Goal: Task Accomplishment & Management: Manage account settings

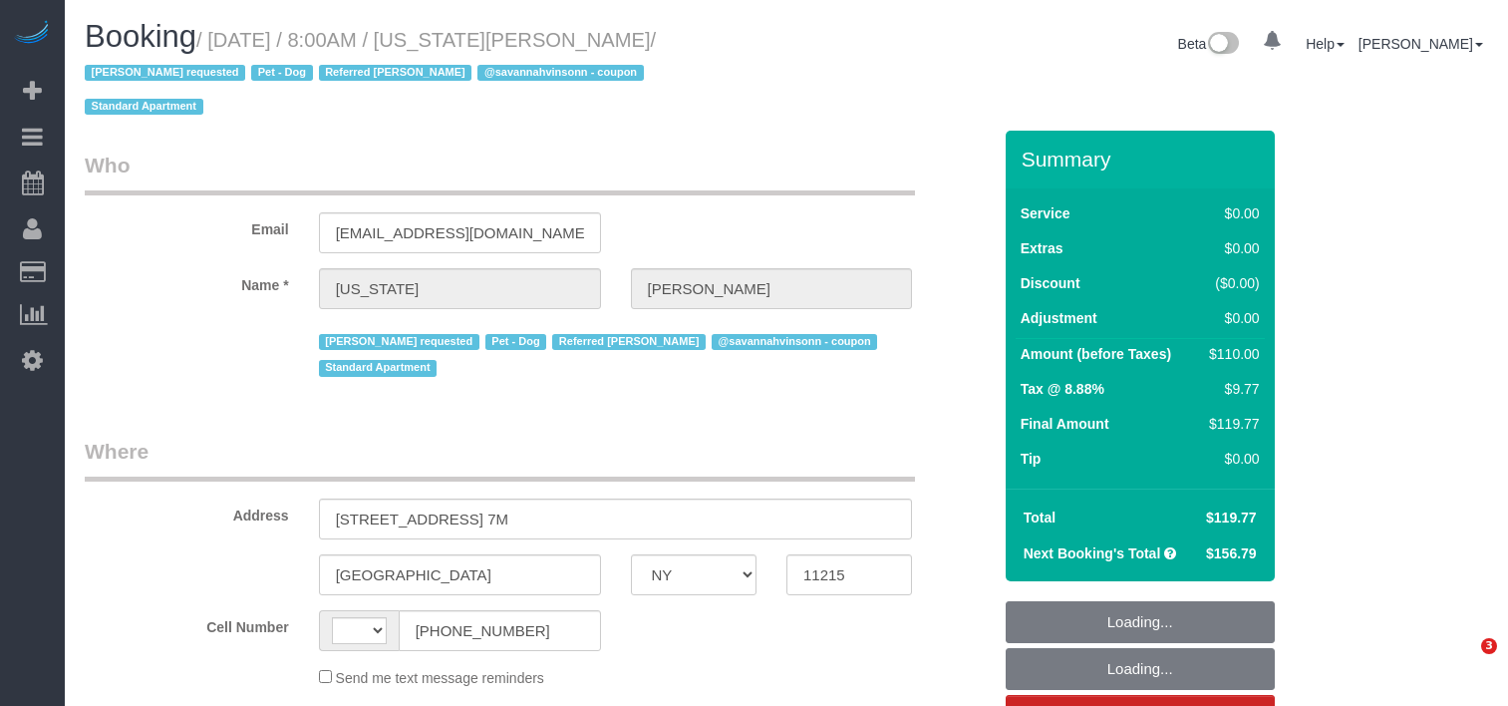
select select "NY"
select select "spot1"
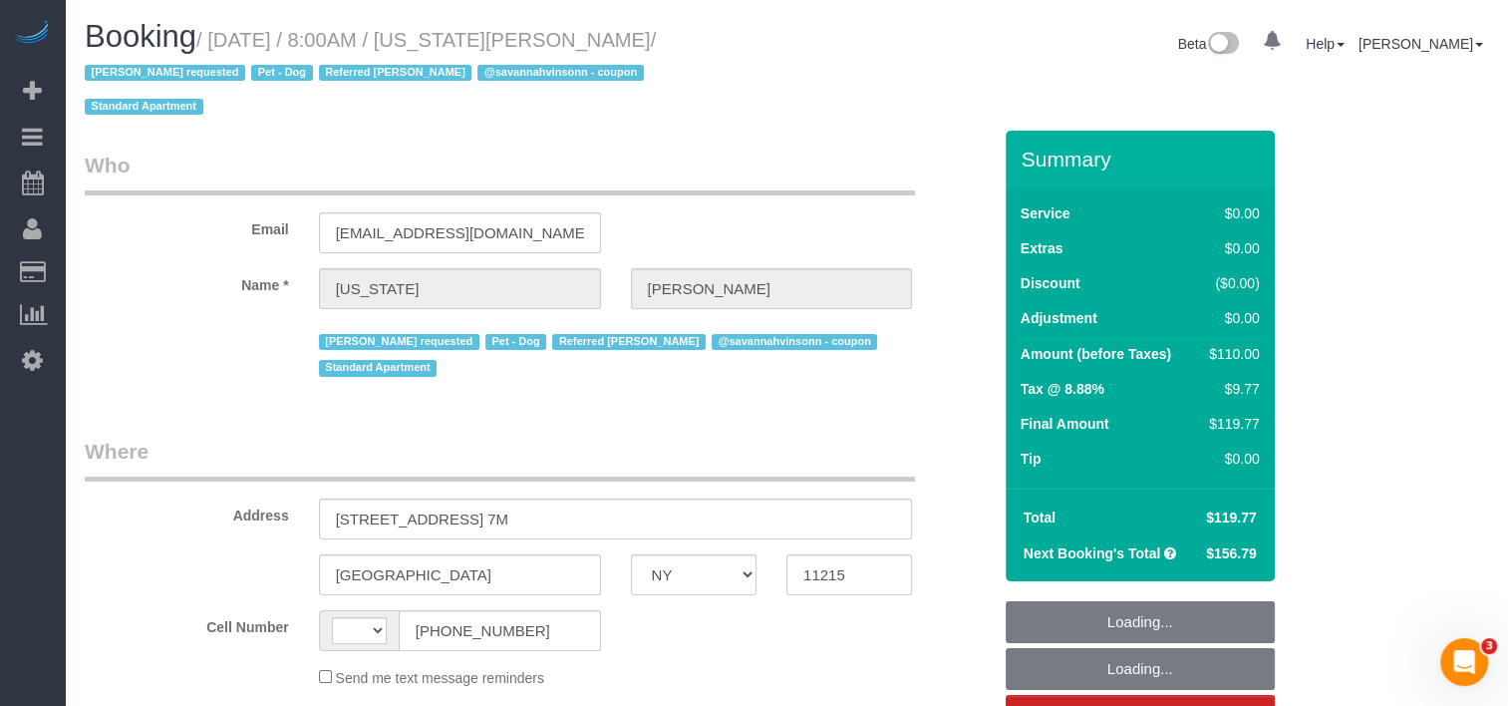
select select "string:stripe-pm_1R8R544VGloSiKo771RbQQGf"
select select "1"
select select "number:62"
select select "number:77"
select select "number:13"
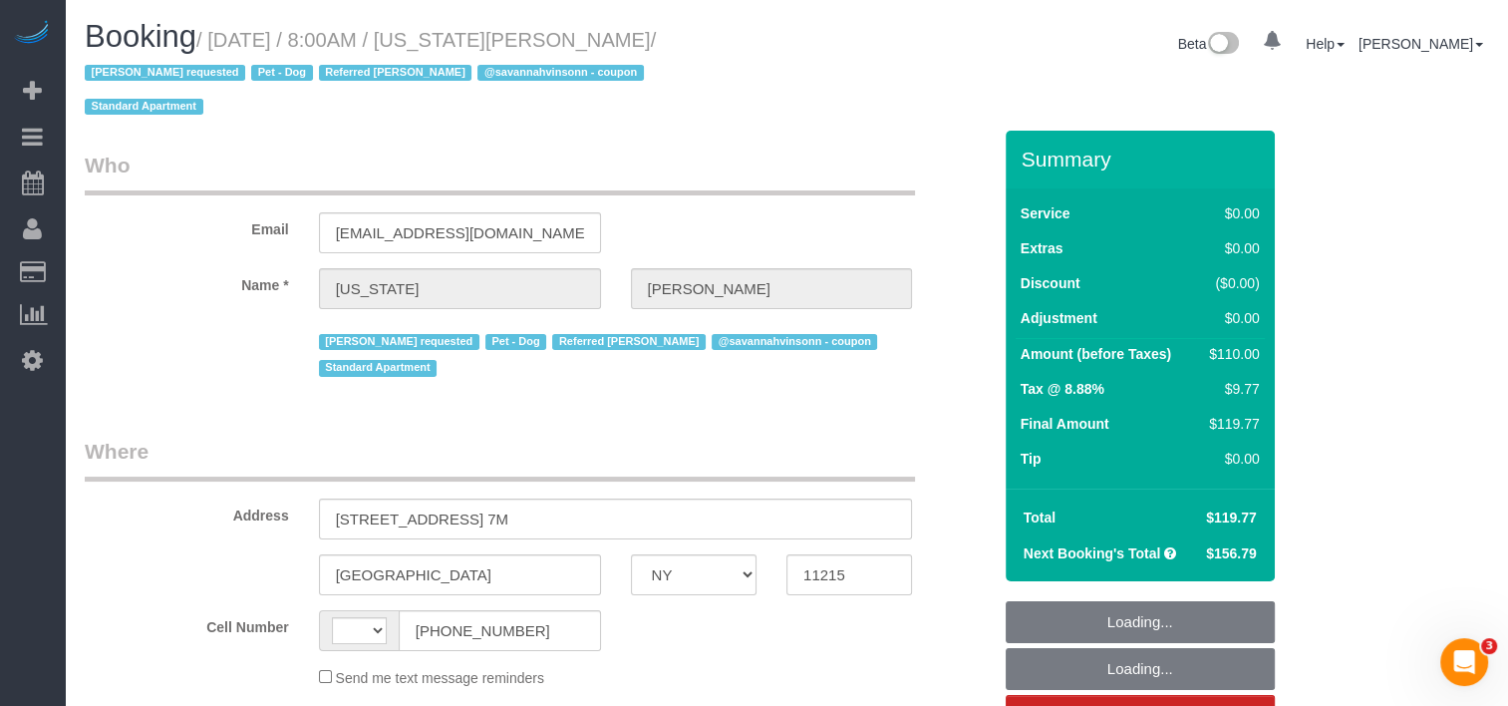
select select "number:5"
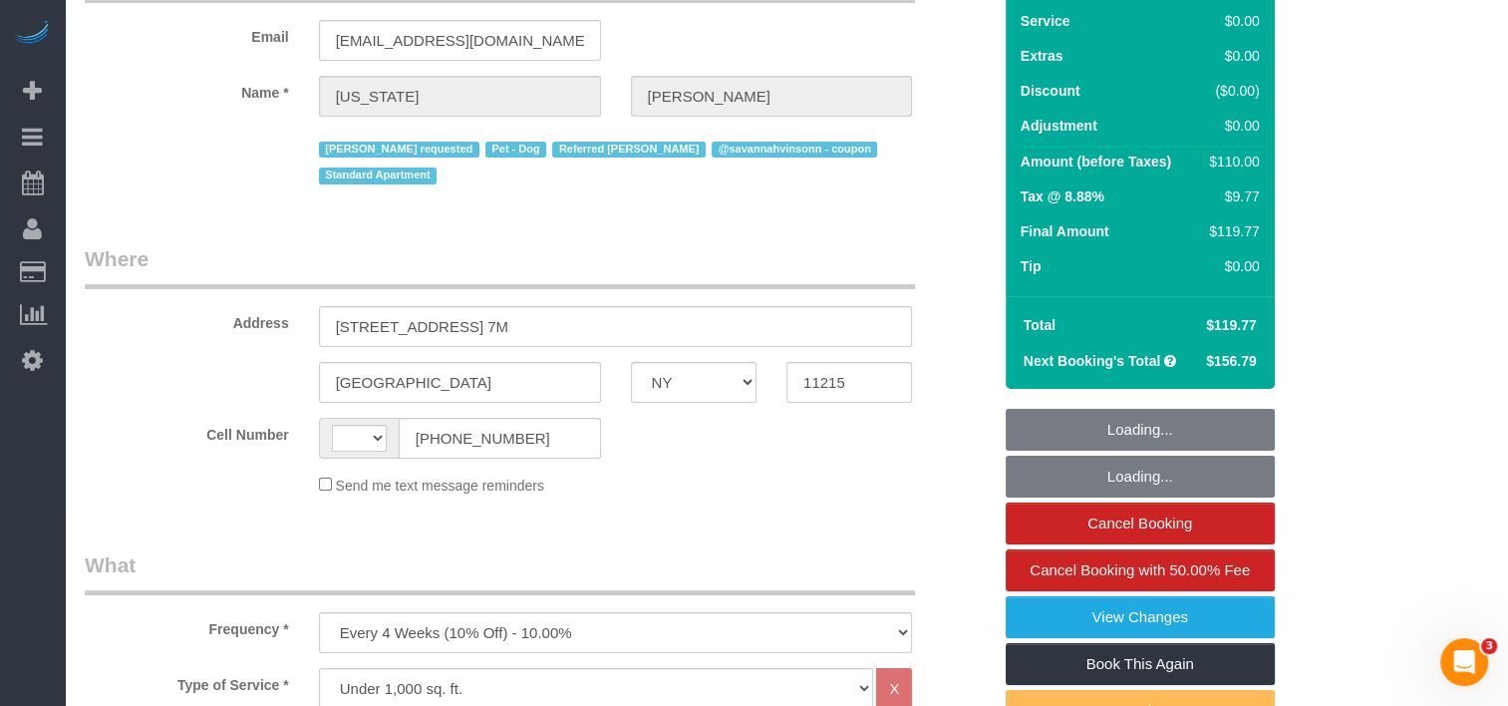
select select "string:[GEOGRAPHIC_DATA]"
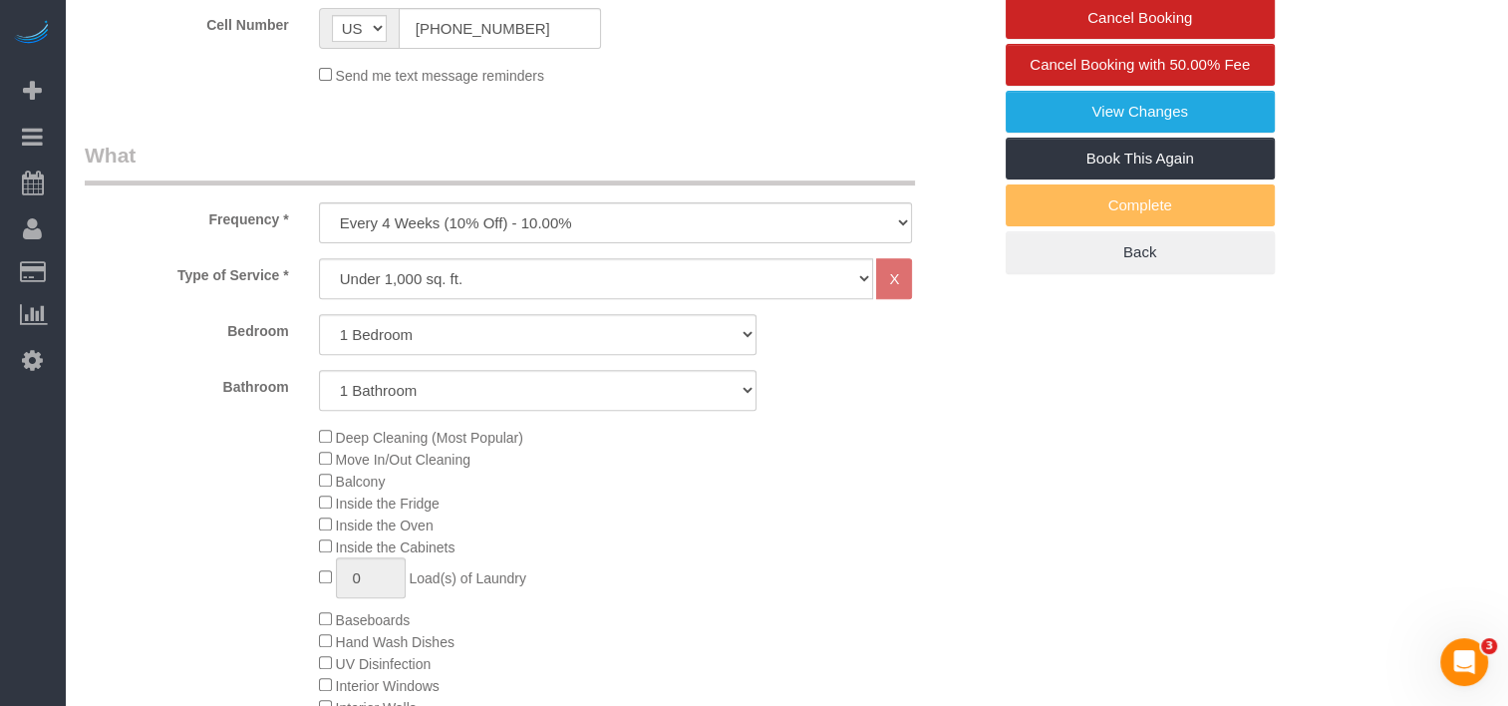
select select
select select "object:1372"
select select "spot43"
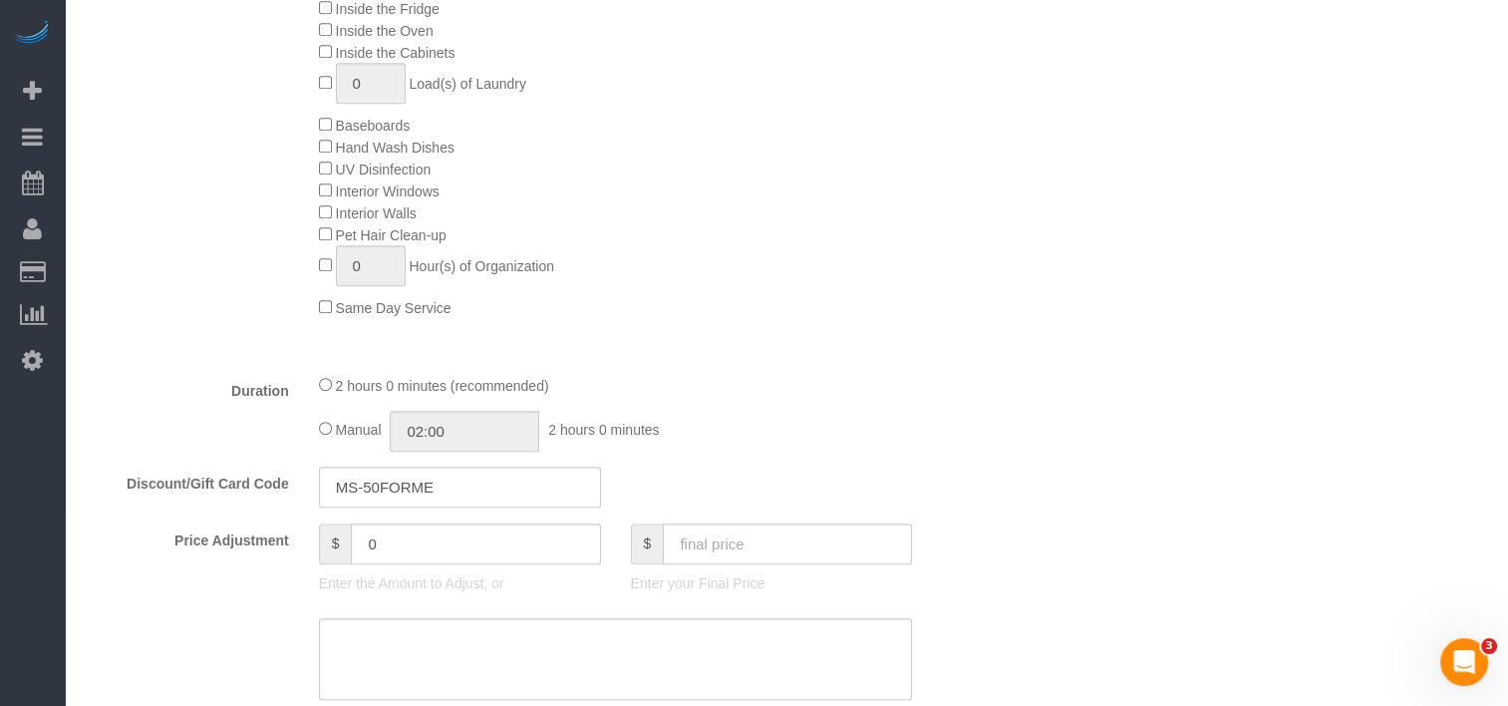
select select "1"
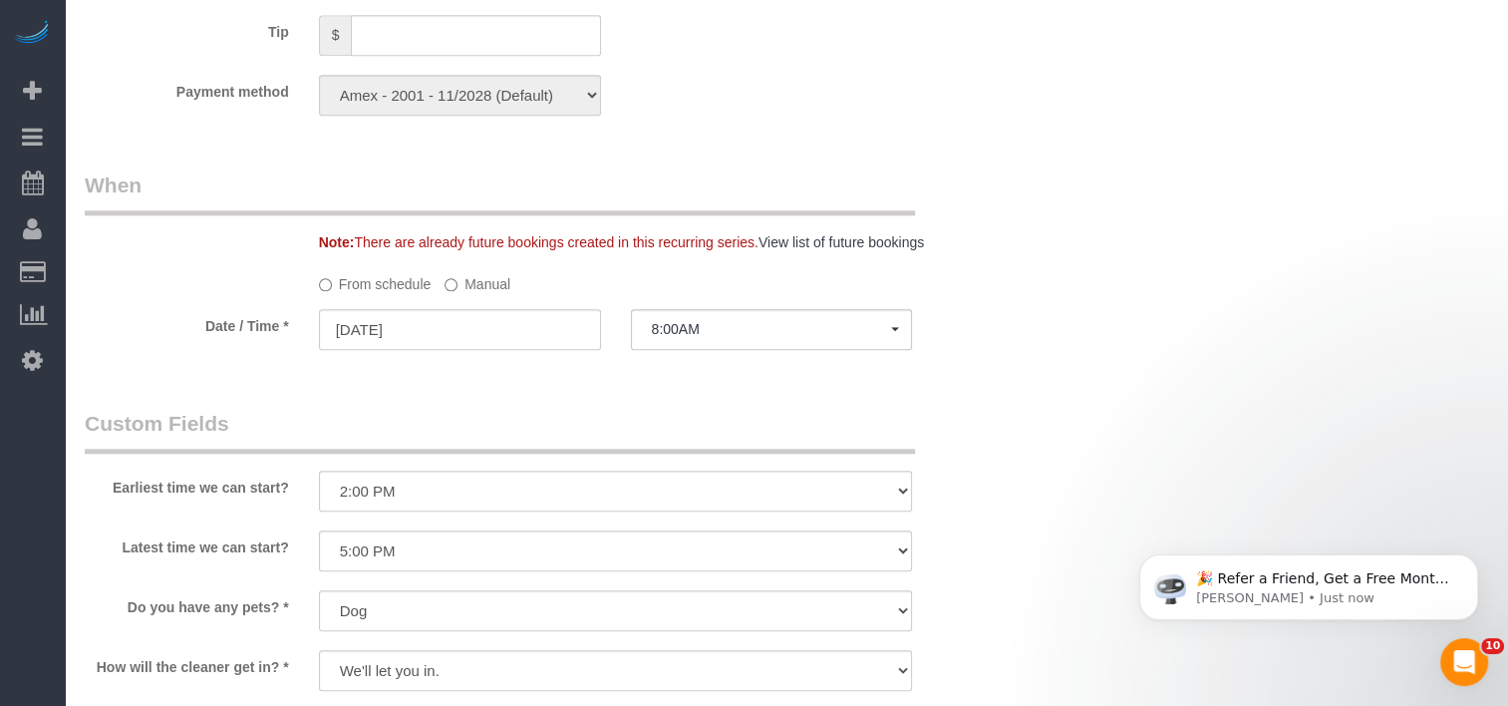
scroll to position [1994, 0]
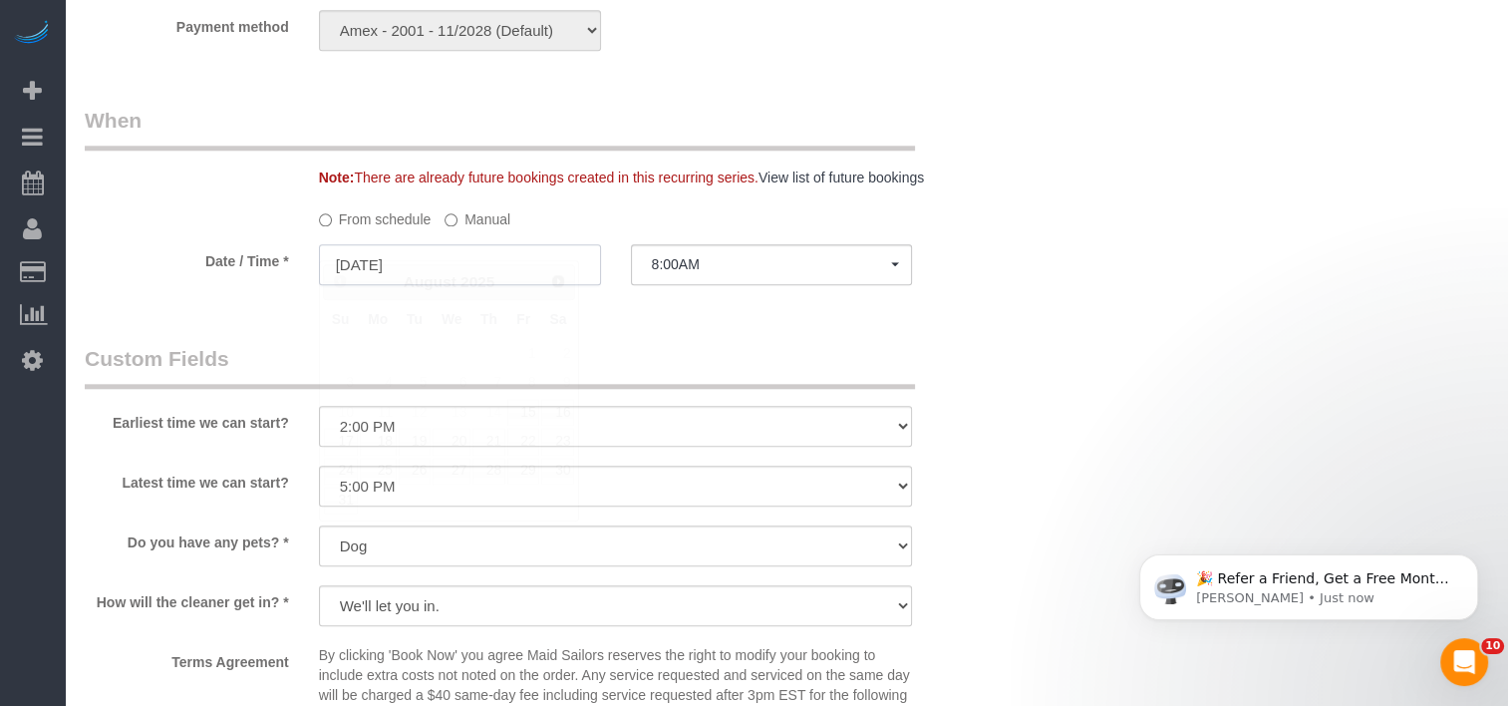
click at [539, 244] on input "[DATE]" at bounding box center [460, 264] width 282 height 41
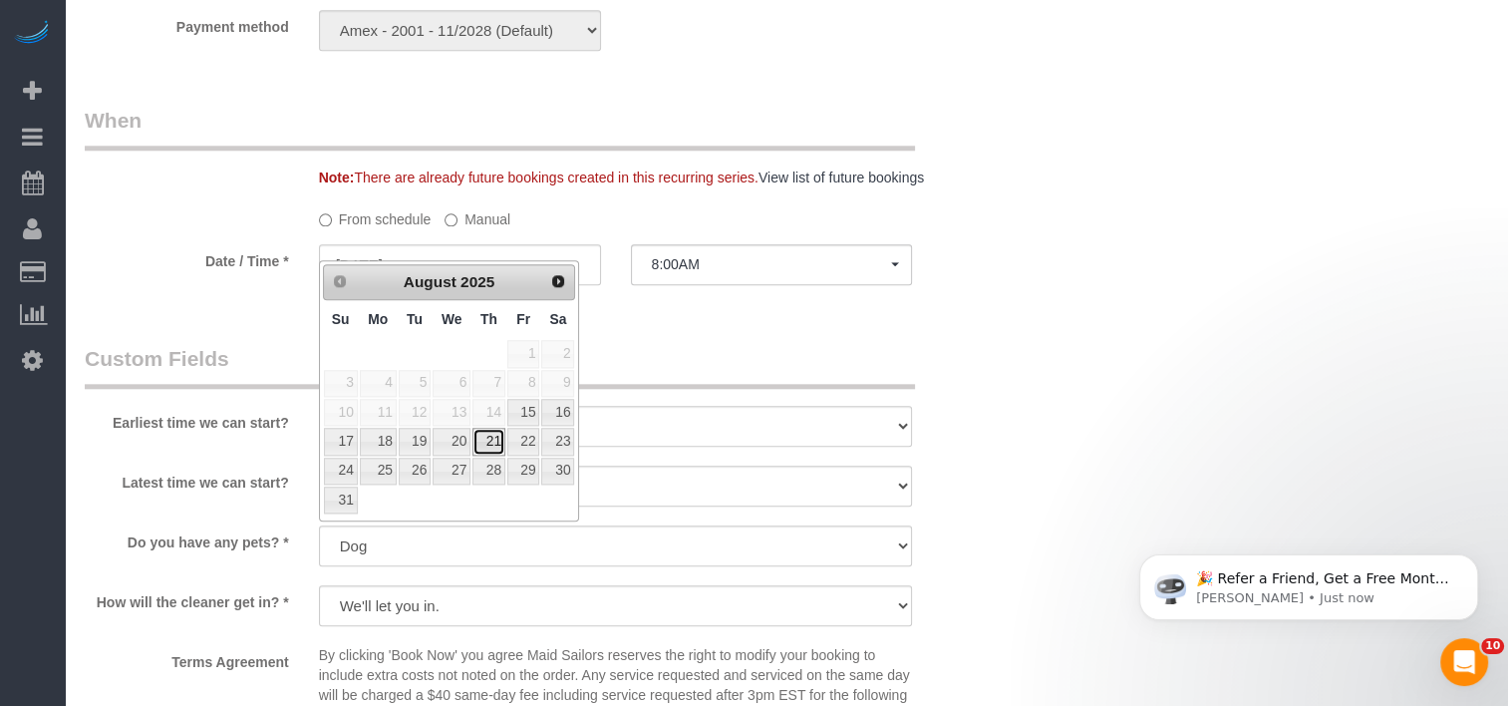
click at [492, 446] on link "21" at bounding box center [489, 441] width 33 height 27
type input "[DATE]"
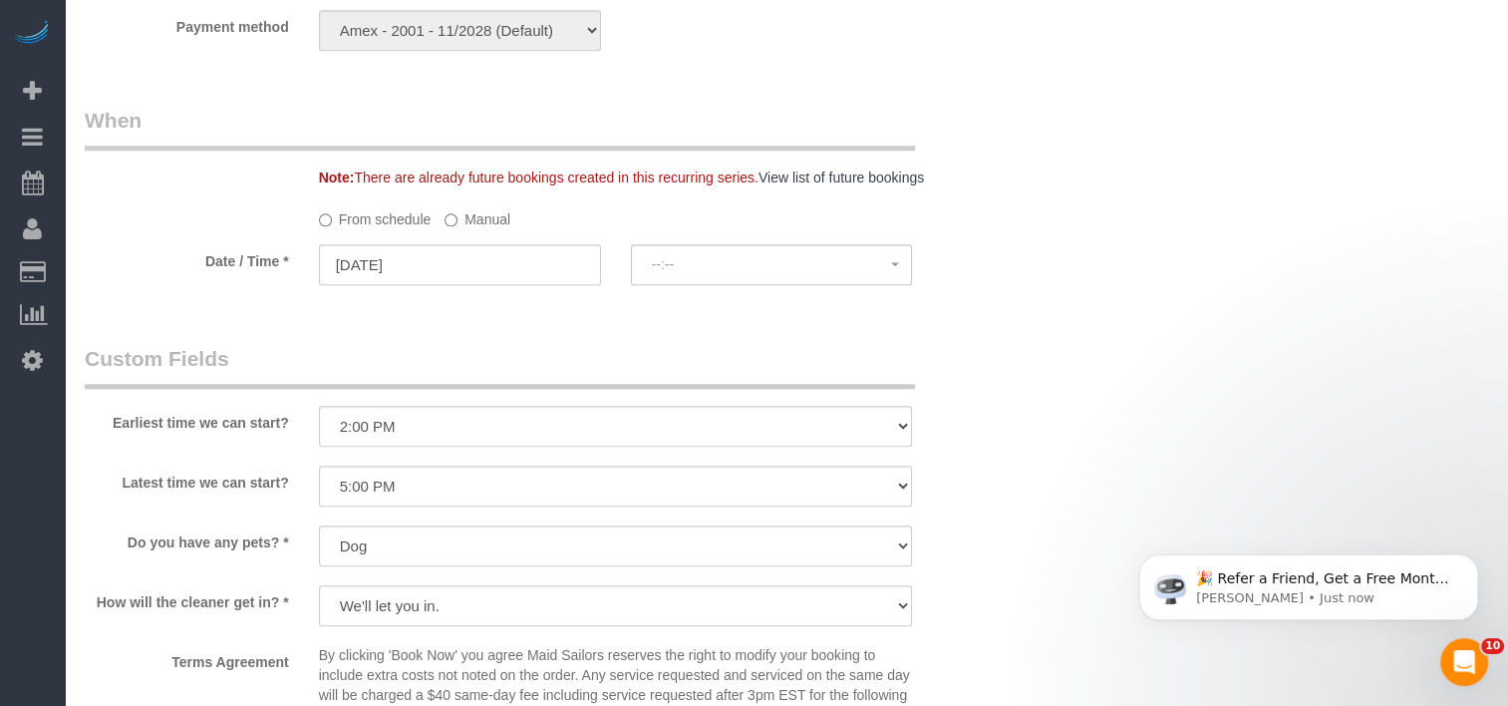
select select "spot85"
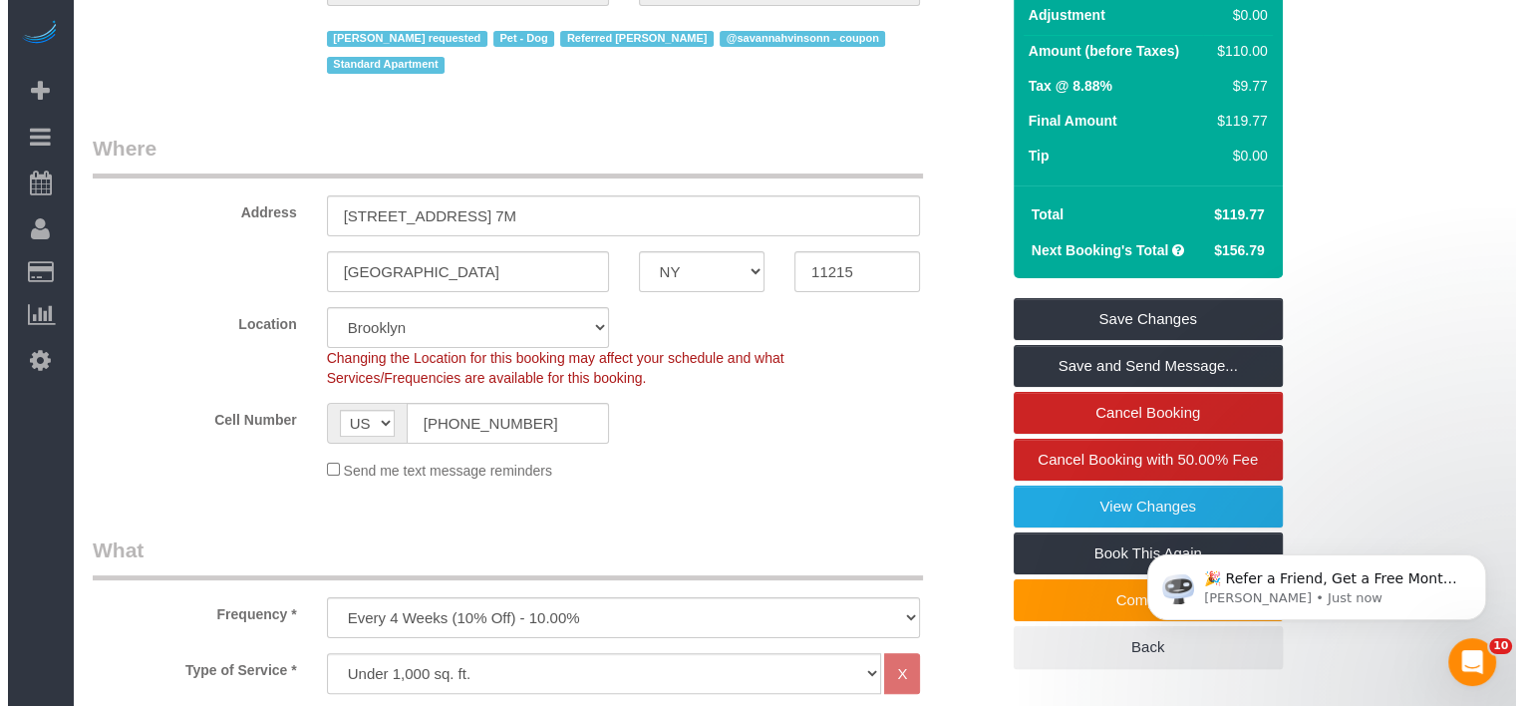
scroll to position [299, 0]
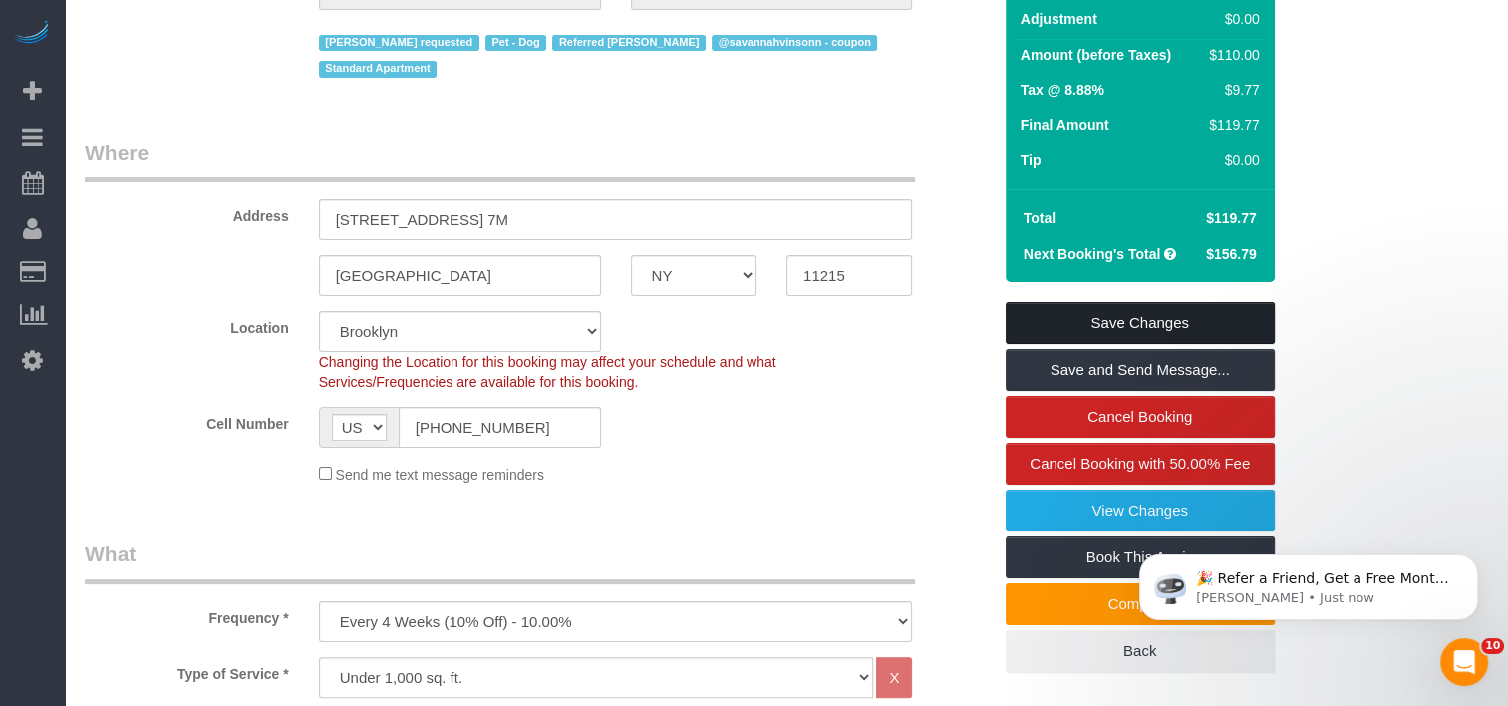
click at [1062, 302] on link "Save Changes" at bounding box center [1140, 323] width 269 height 42
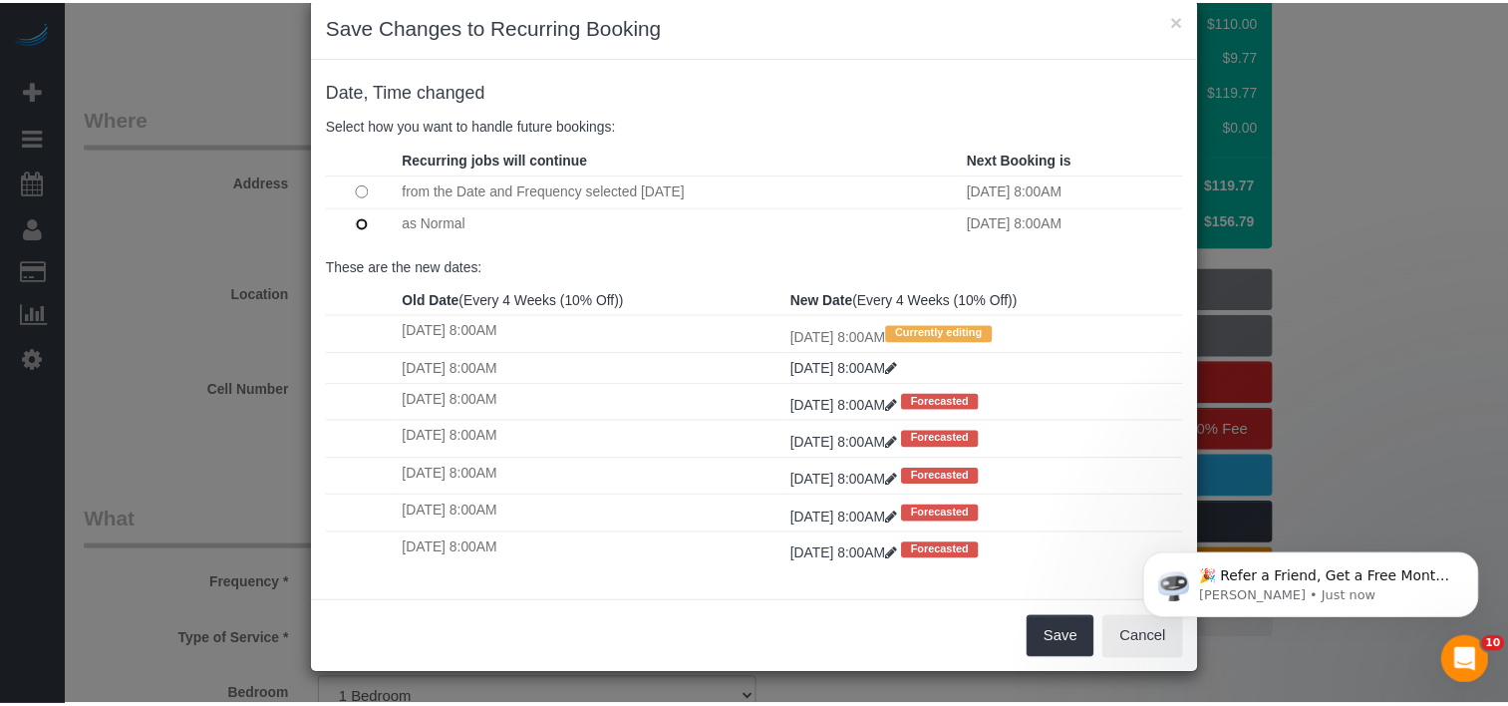
scroll to position [36, 0]
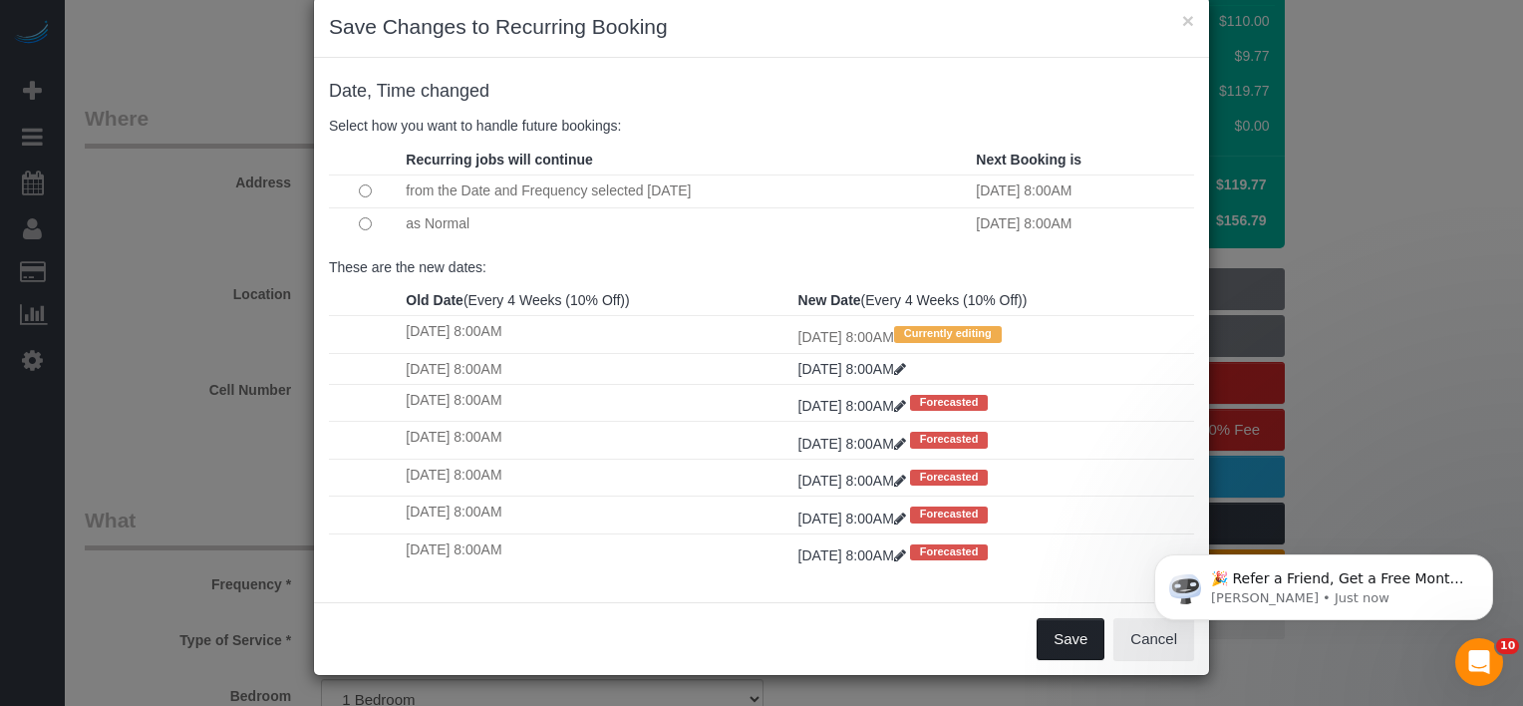
drag, startPoint x: 1068, startPoint y: 650, endPoint x: 554, endPoint y: 124, distance: 735.3
click at [860, 232] on div "× Save Changes to Recurring Booking Date, Time changed Select how you want to h…" at bounding box center [761, 336] width 897 height 680
click at [1182, 21] on button "×" at bounding box center [1188, 20] width 12 height 21
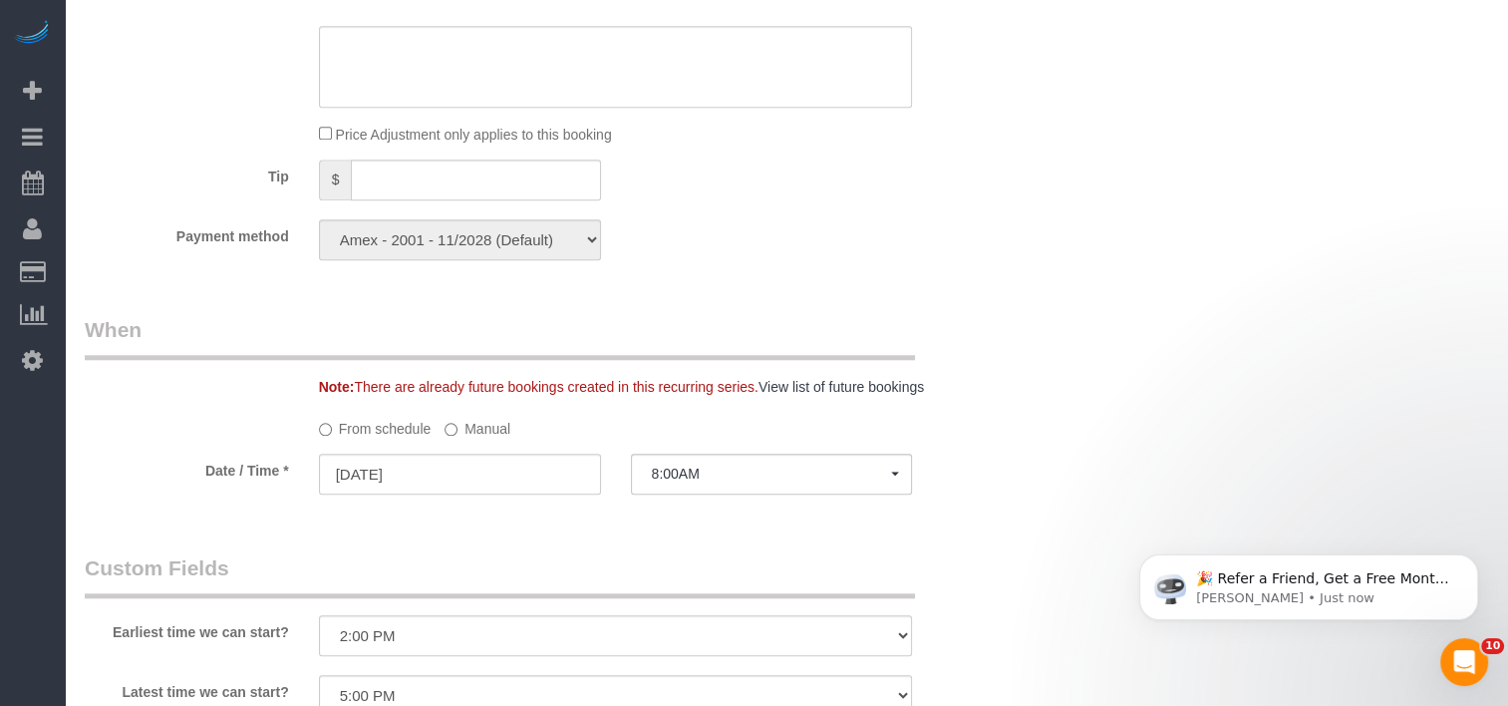
scroll to position [1794, 0]
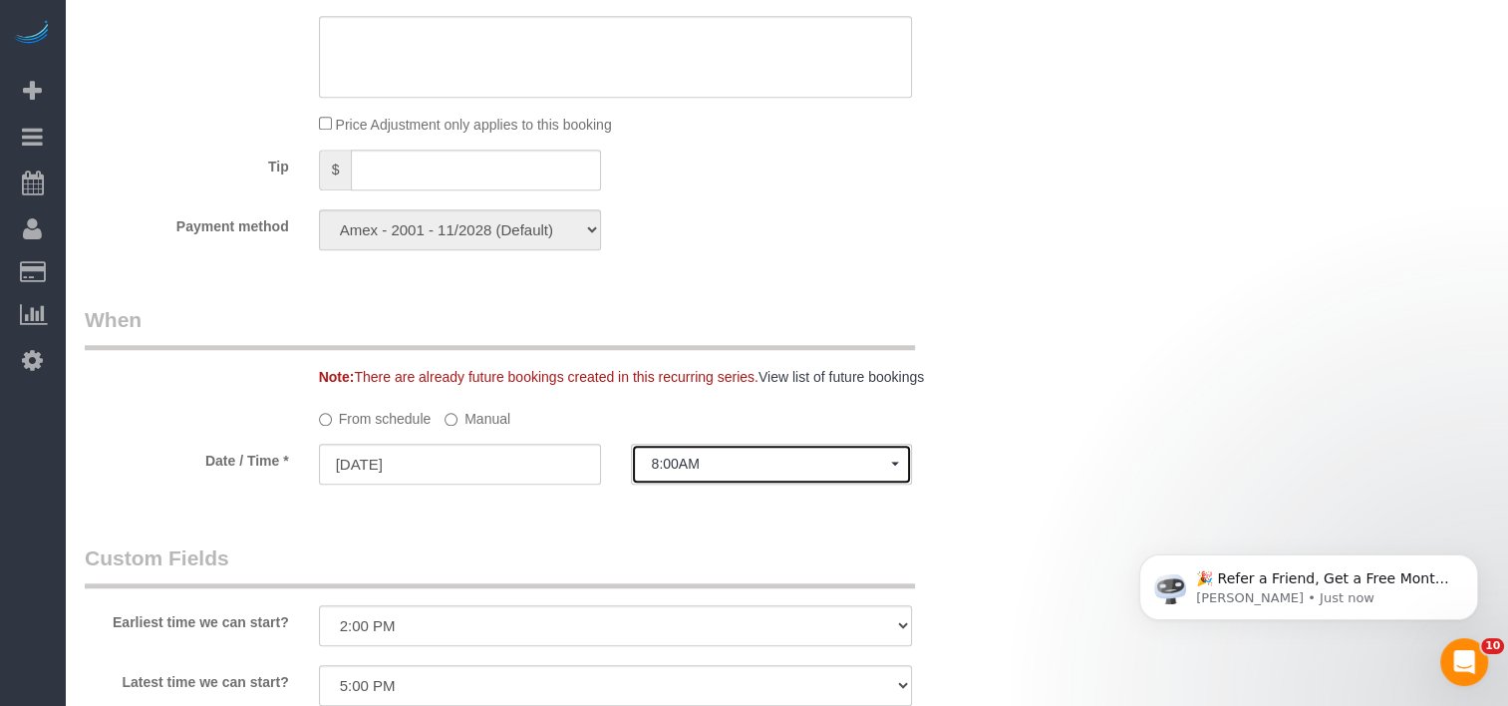
click at [699, 456] on span "8:00AM" at bounding box center [772, 464] width 240 height 16
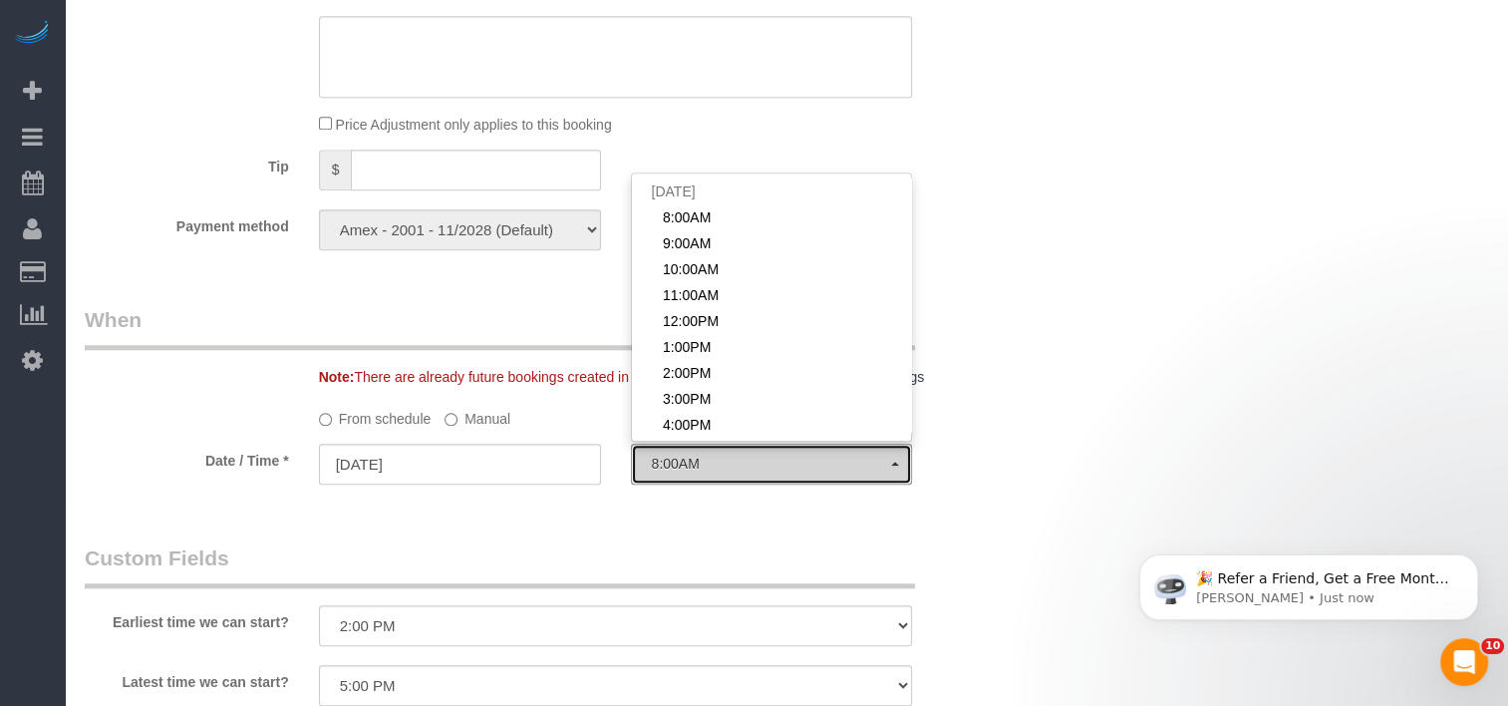
click at [699, 456] on span "8:00AM" at bounding box center [772, 464] width 240 height 16
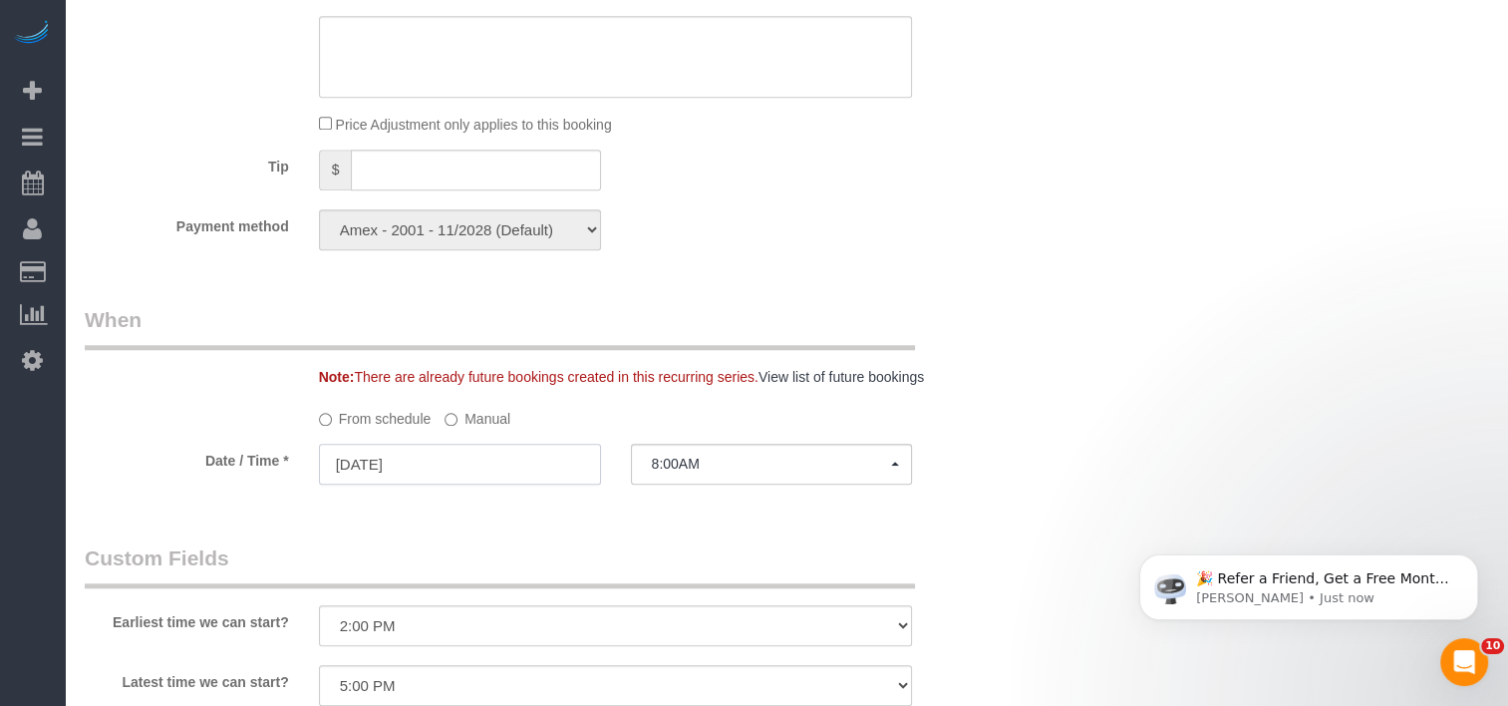
click at [498, 448] on input "[DATE]" at bounding box center [460, 464] width 282 height 41
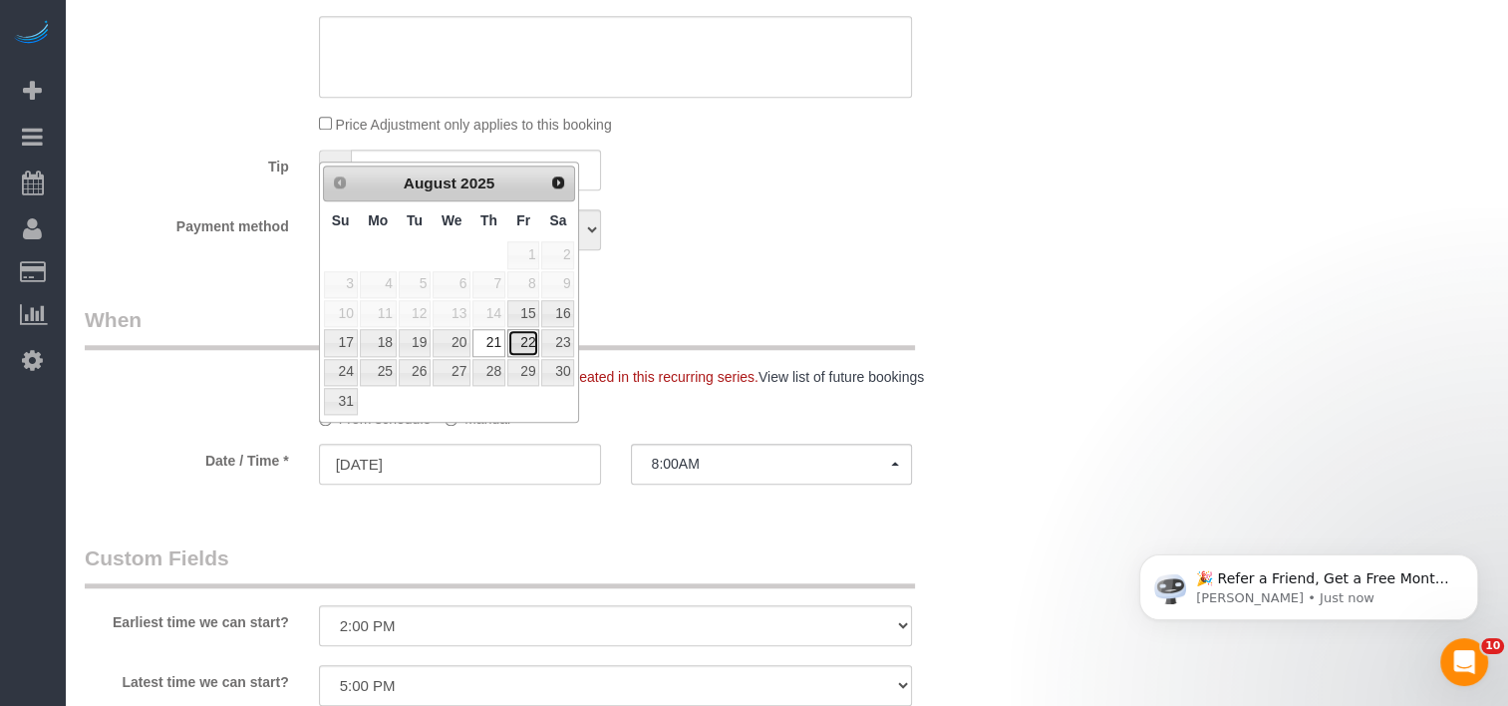
click at [534, 340] on link "22" at bounding box center [523, 342] width 32 height 27
type input "[DATE]"
select select "spot97"
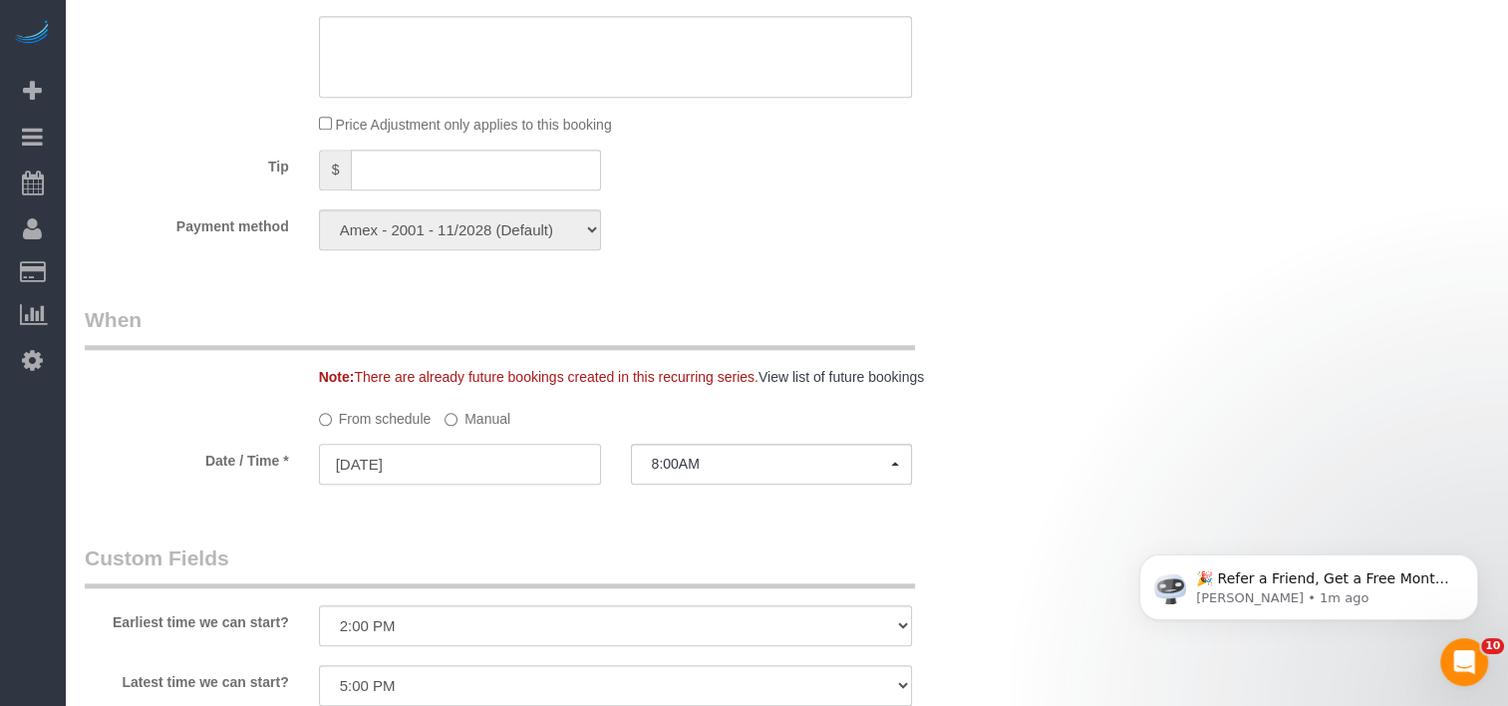
click at [424, 444] on input "[DATE]" at bounding box center [460, 464] width 282 height 41
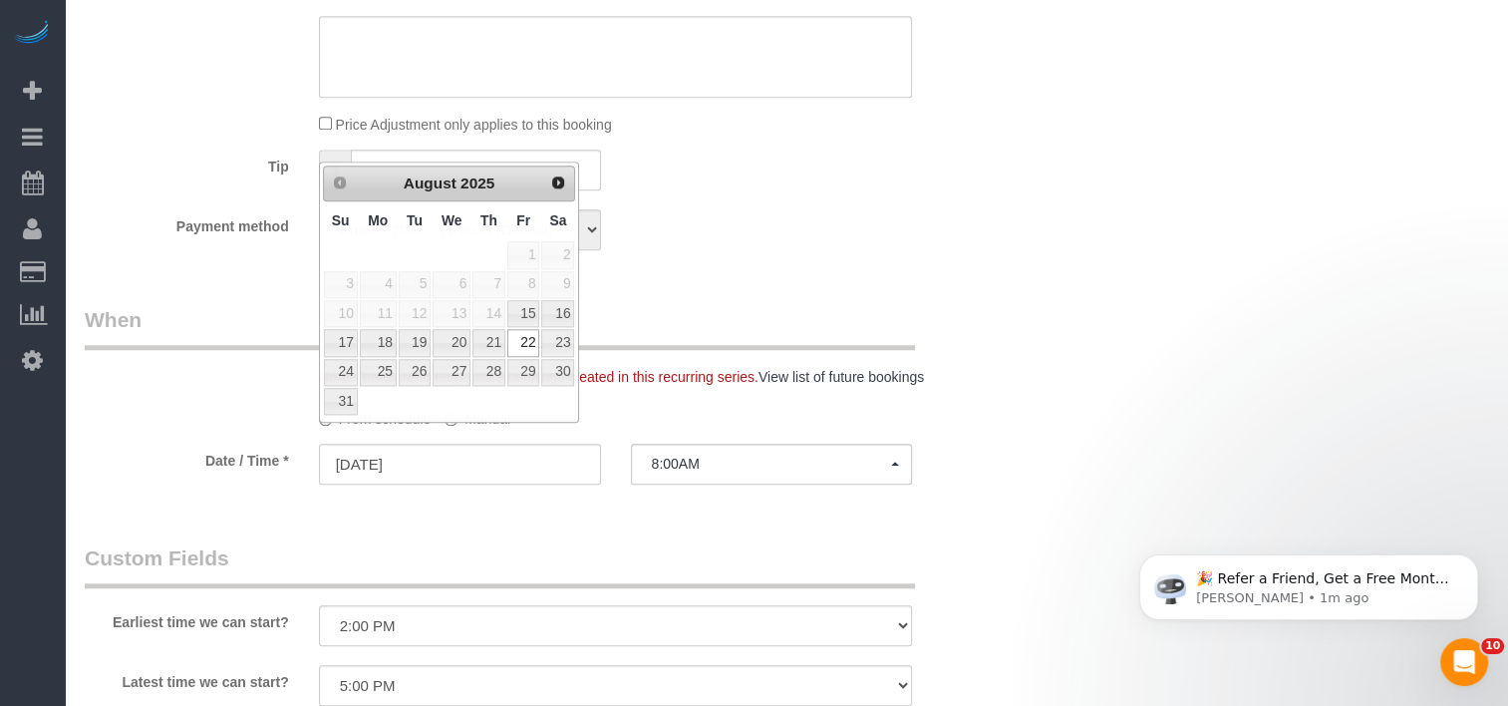
drag, startPoint x: 938, startPoint y: 287, endPoint x: 951, endPoint y: 285, distance: 13.1
click at [940, 305] on div "Note: There are already future bookings created in this recurring series. View …" at bounding box center [538, 346] width 936 height 82
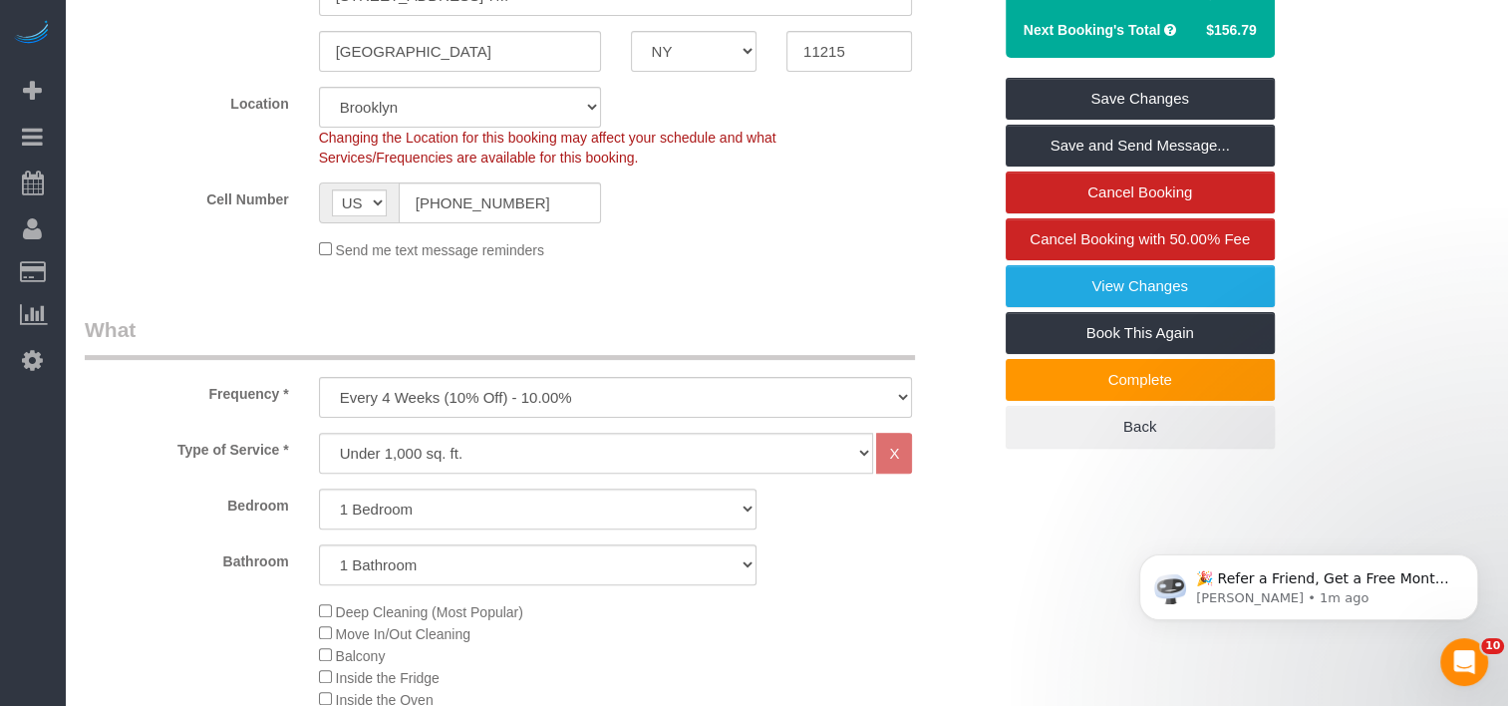
scroll to position [299, 0]
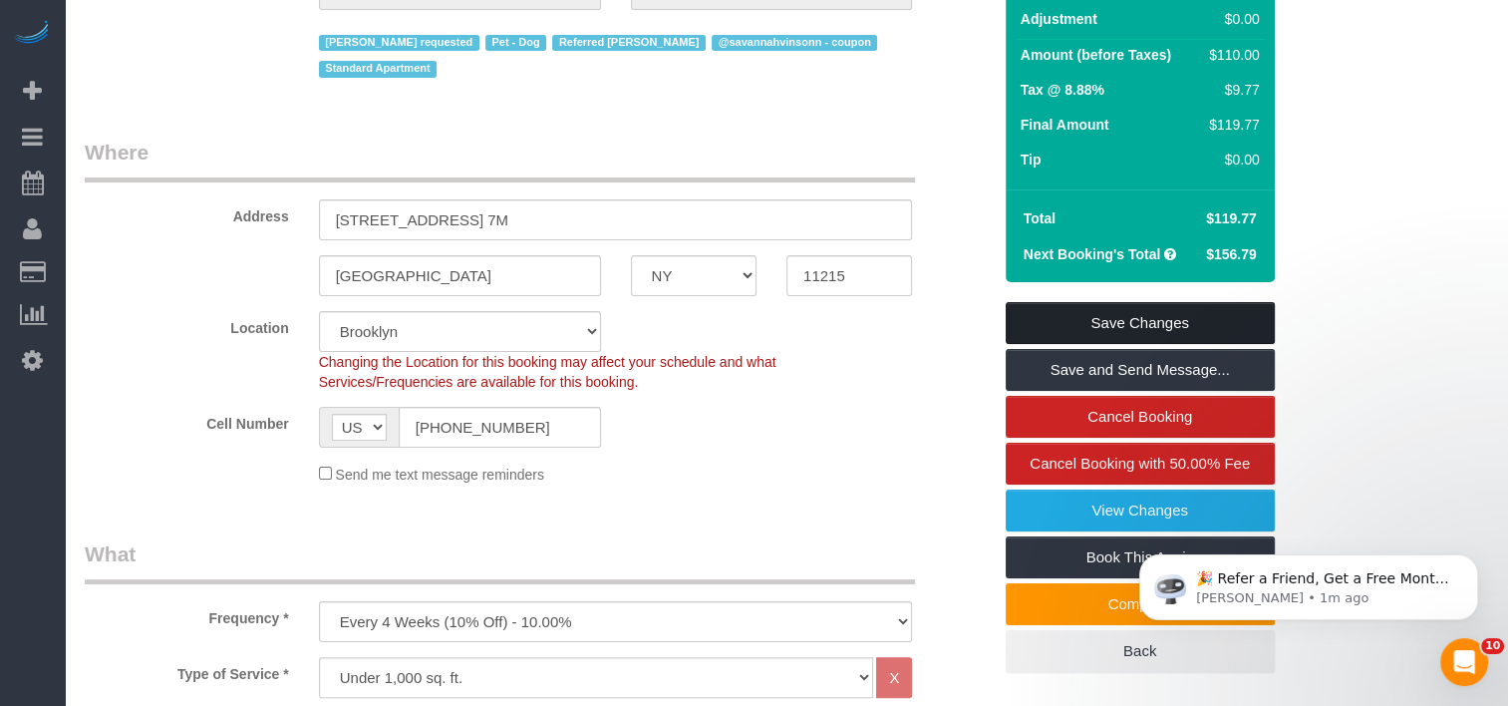
click at [1141, 302] on link "Save Changes" at bounding box center [1140, 323] width 269 height 42
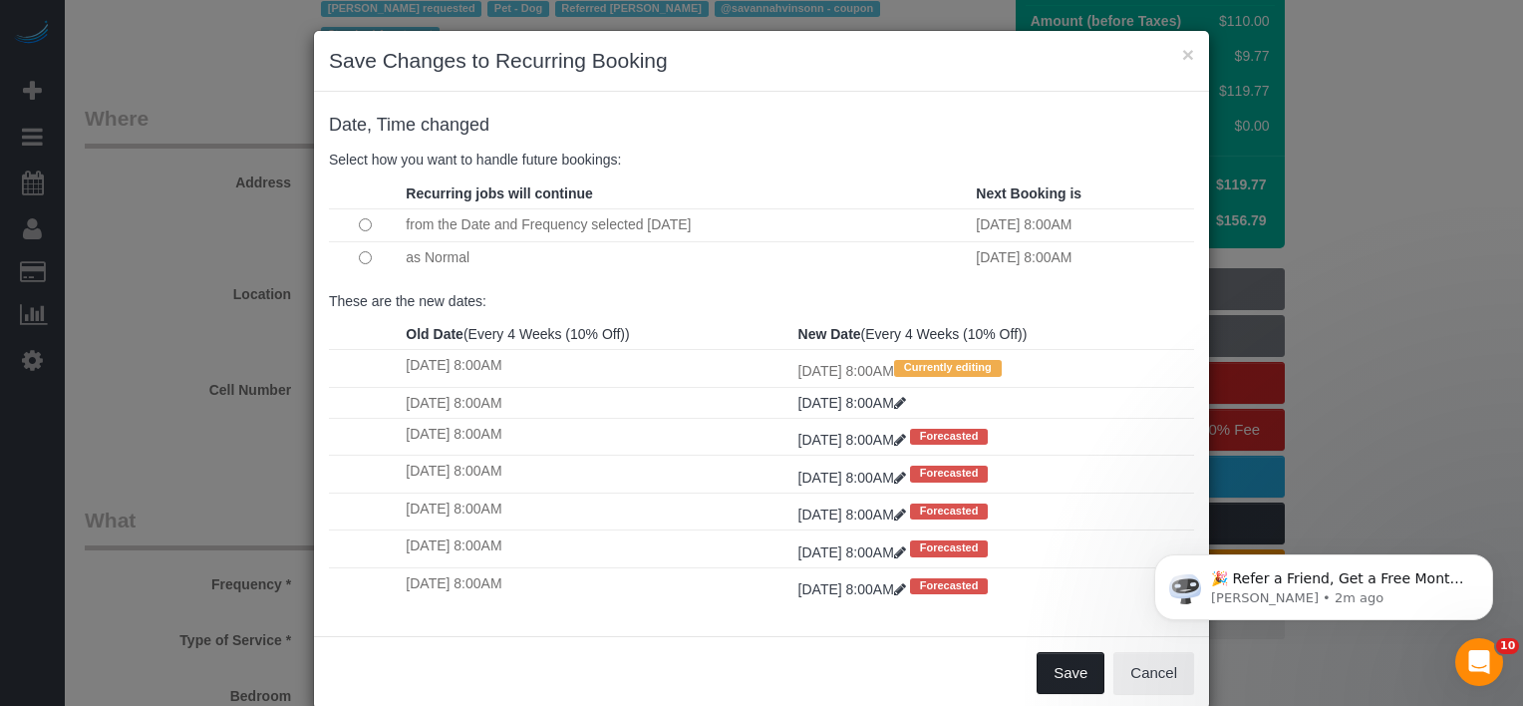
click at [1045, 666] on button "Save" at bounding box center [1071, 673] width 68 height 42
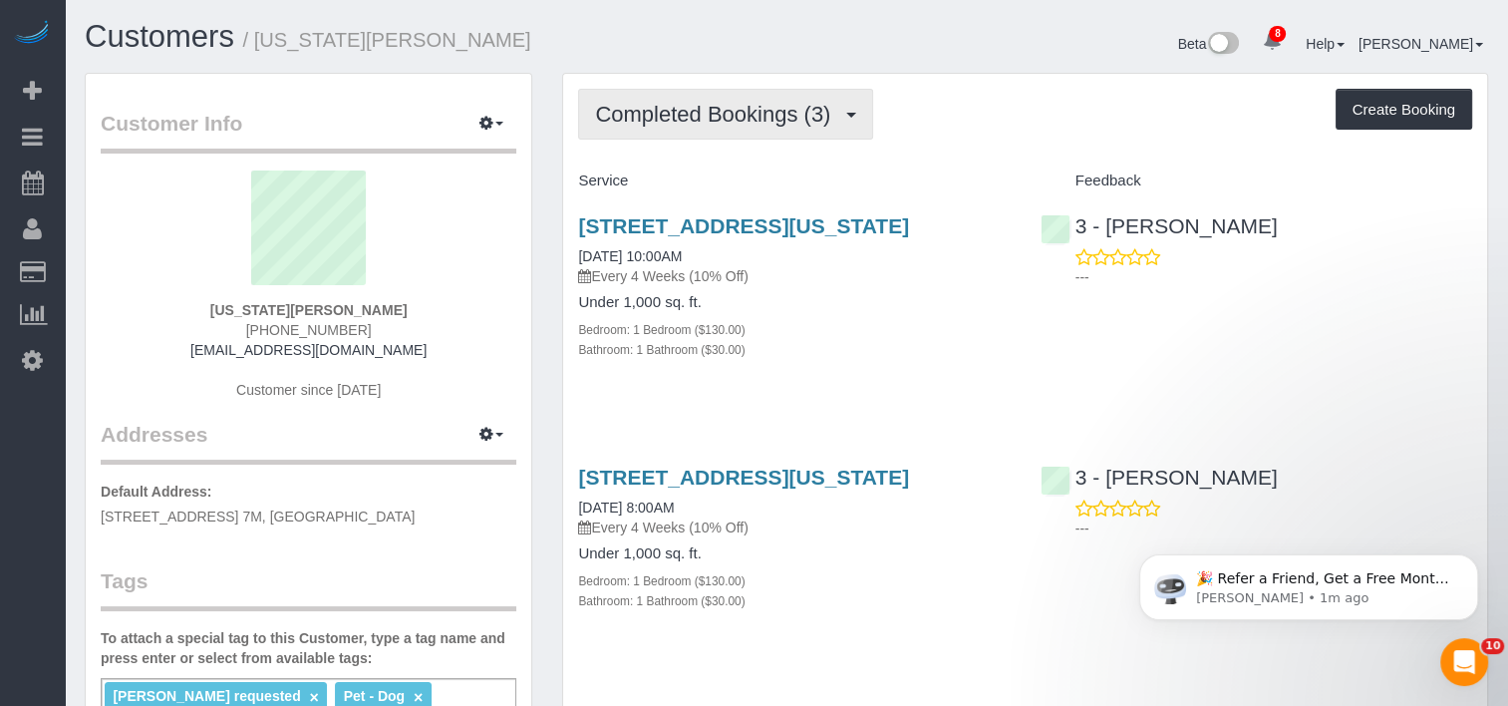
drag, startPoint x: 773, startPoint y: 133, endPoint x: 766, endPoint y: 151, distance: 19.3
click at [773, 133] on button "Completed Bookings (3)" at bounding box center [725, 114] width 295 height 51
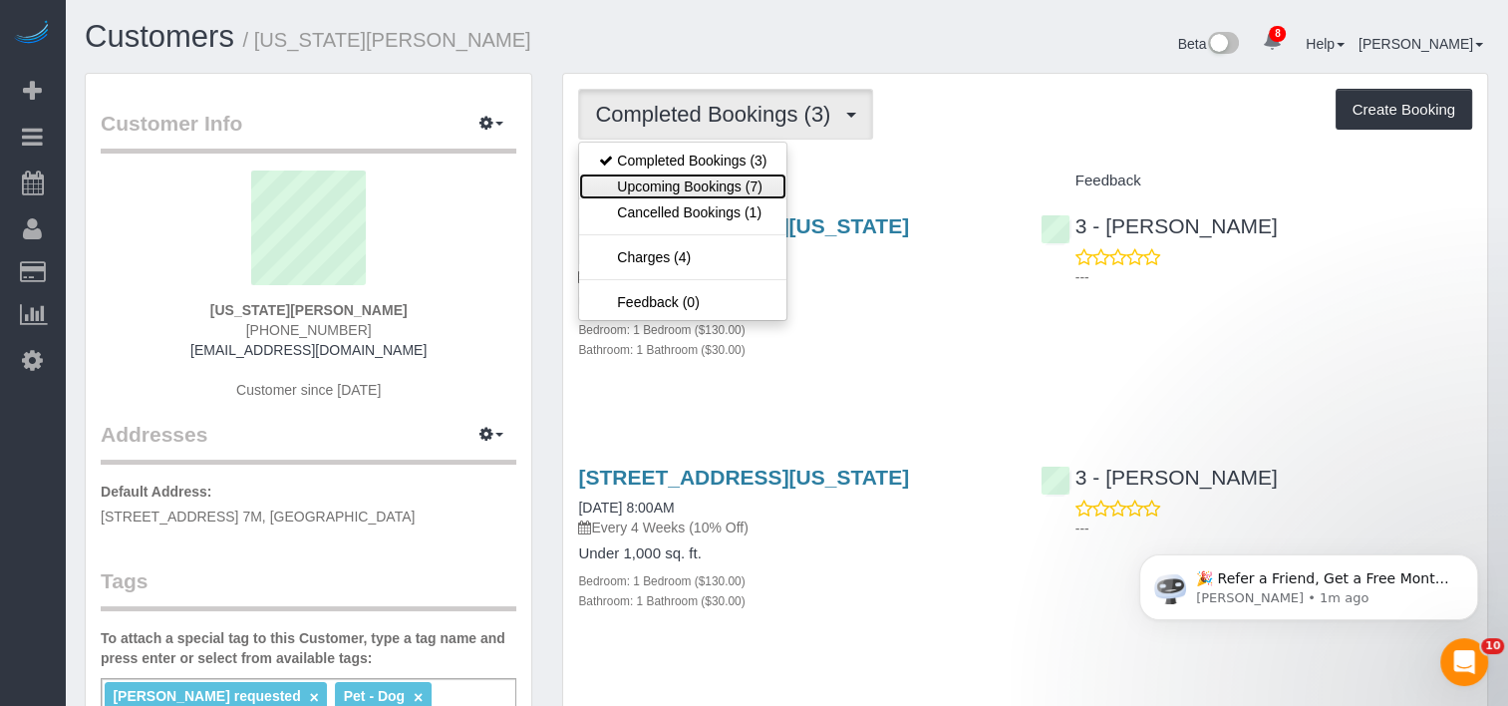
click at [747, 193] on link "Upcoming Bookings (7)" at bounding box center [682, 186] width 207 height 26
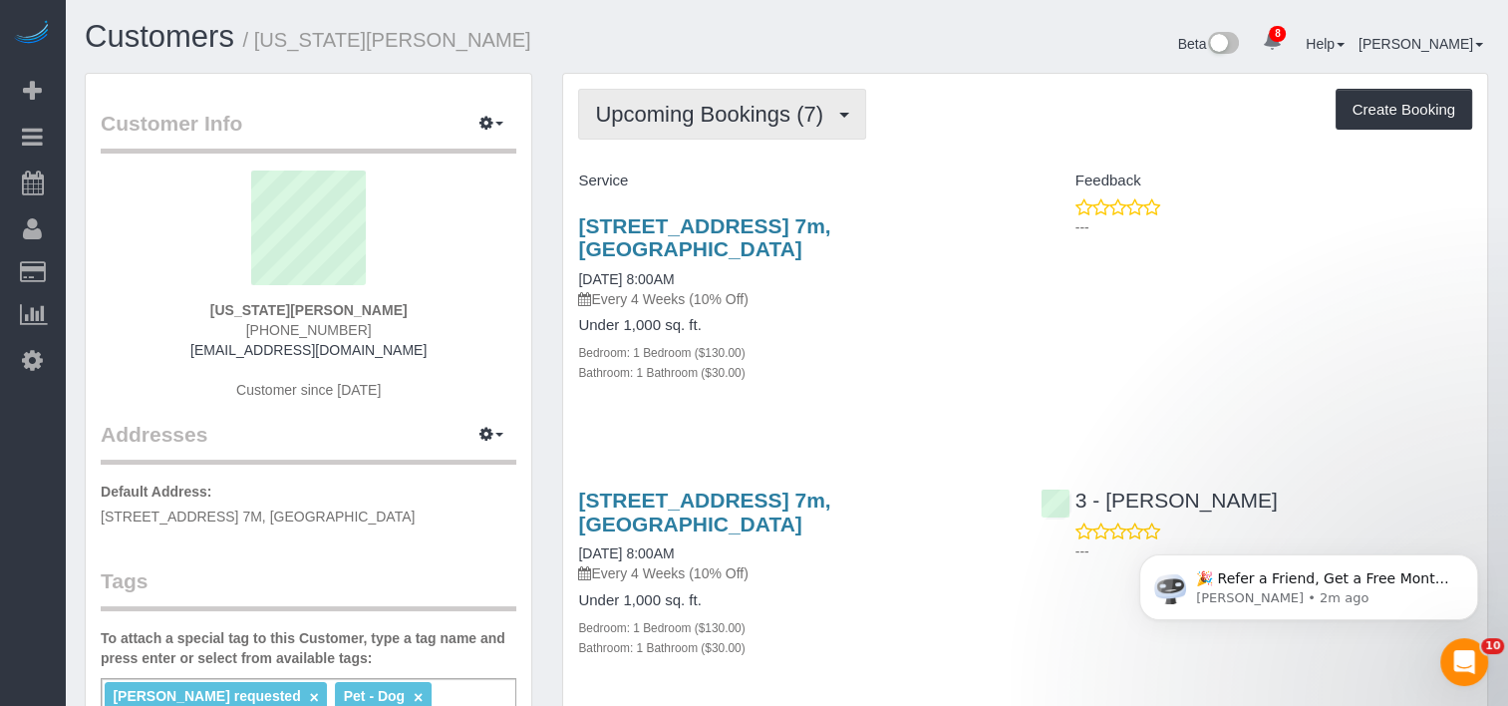
click at [749, 120] on span "Upcoming Bookings (7)" at bounding box center [714, 114] width 238 height 25
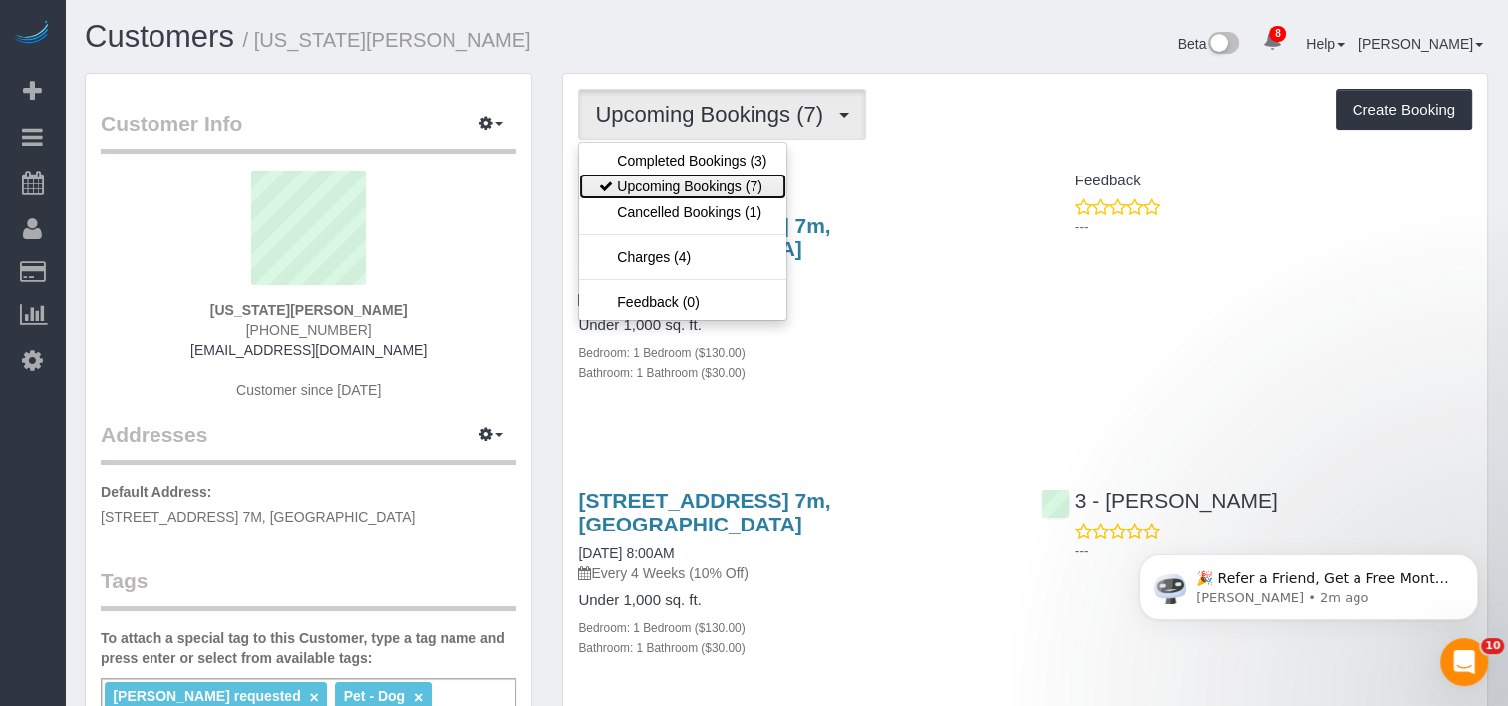
click at [735, 178] on link "Upcoming Bookings (7)" at bounding box center [682, 186] width 207 height 26
